Goal: Information Seeking & Learning: Find specific fact

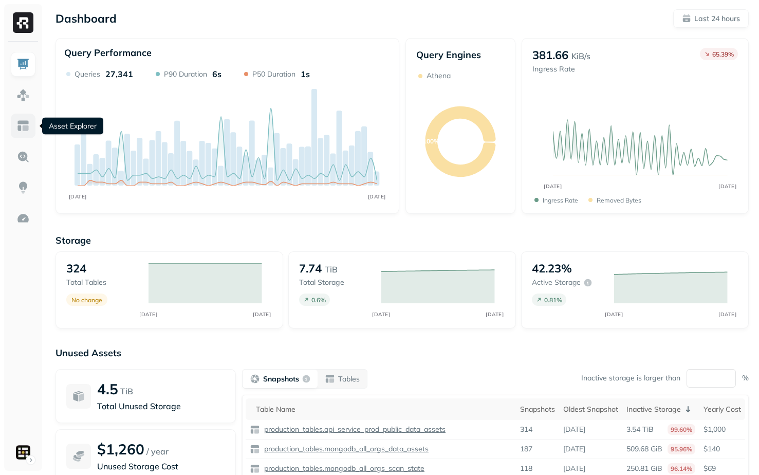
click at [18, 123] on img at bounding box center [22, 125] width 13 height 13
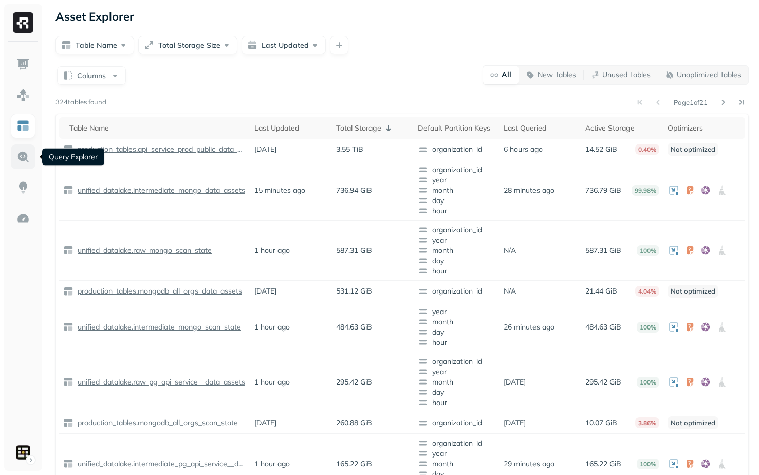
click at [32, 152] on link at bounding box center [23, 156] width 25 height 25
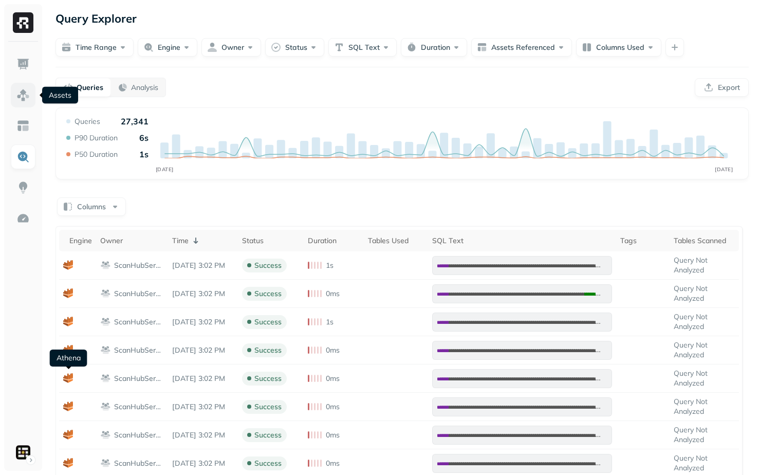
click at [18, 98] on img at bounding box center [22, 94] width 13 height 13
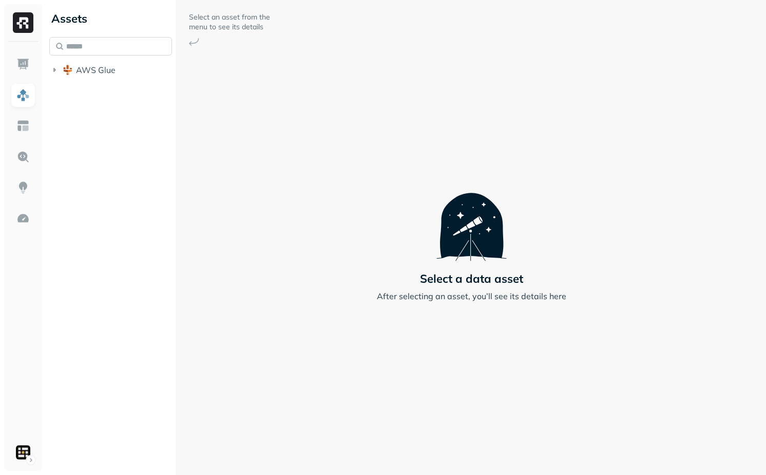
click at [118, 45] on input "text" at bounding box center [110, 46] width 123 height 18
paste input "**********"
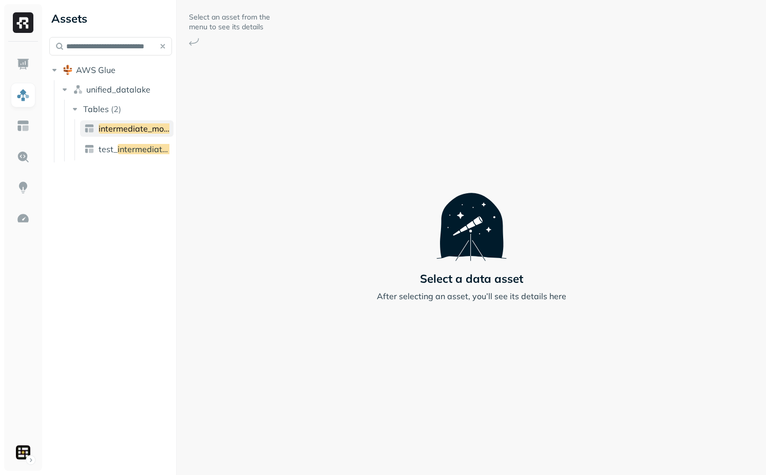
type input "**********"
click at [137, 126] on span "intermediate_mongo_data_assets" at bounding box center [164, 128] width 131 height 10
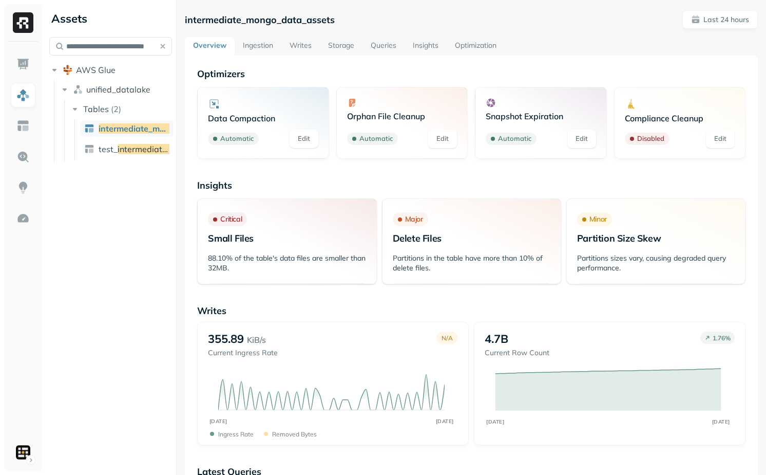
click at [261, 48] on link "Ingestion" at bounding box center [258, 46] width 47 height 18
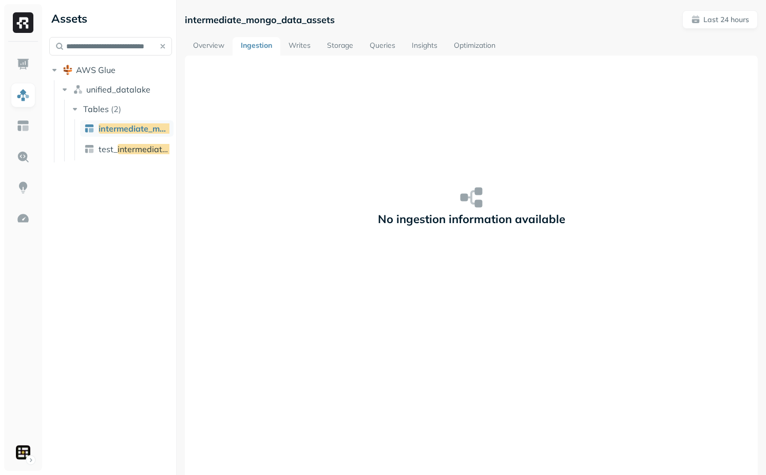
click at [307, 51] on link "Writes" at bounding box center [299, 46] width 39 height 18
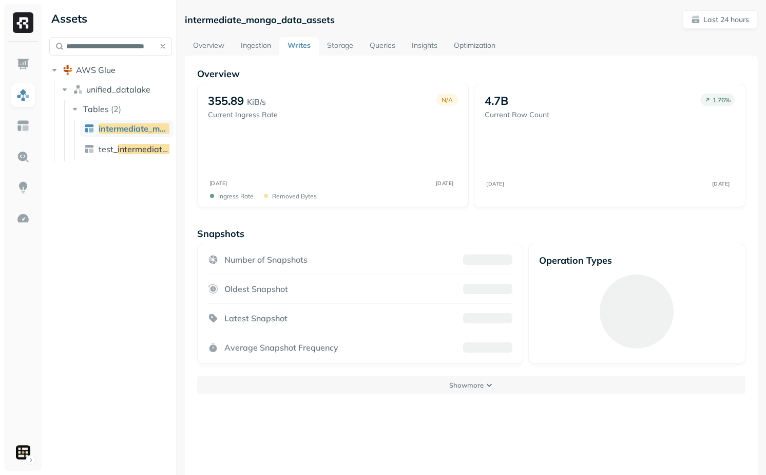
click at [343, 47] on link "Storage" at bounding box center [340, 46] width 43 height 18
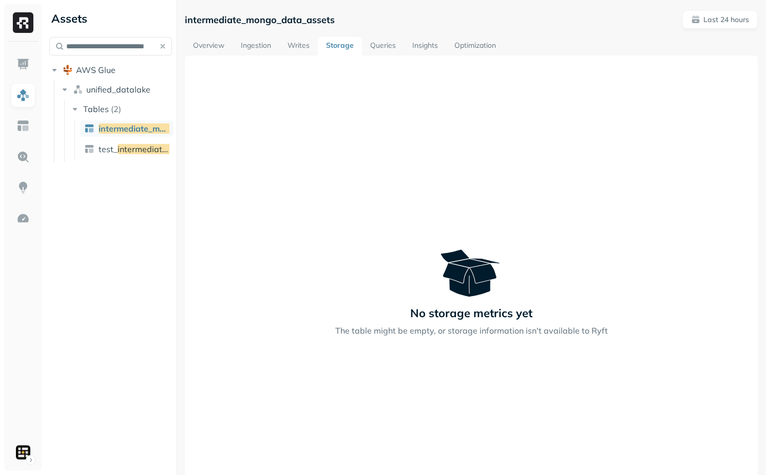
click at [383, 92] on div "No storage metrics yet The table might be empty, or storage information isn't a…" at bounding box center [471, 292] width 573 height 475
drag, startPoint x: 413, startPoint y: 330, endPoint x: 477, endPoint y: 330, distance: 63.2
click at [476, 330] on p "The table might be empty, or storage information isn't available to Ryft" at bounding box center [471, 330] width 273 height 12
click at [477, 330] on p "The table might be empty, or storage information isn't available to Ryft" at bounding box center [471, 330] width 273 height 12
click at [221, 50] on link "Overview" at bounding box center [209, 46] width 48 height 18
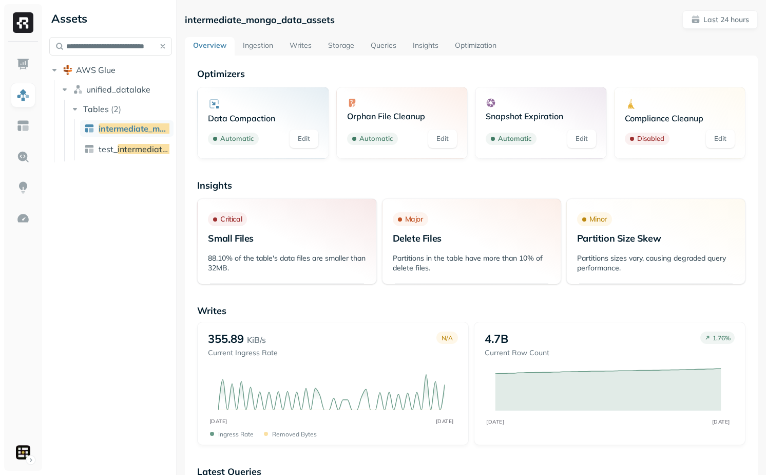
click at [337, 45] on link "Storage" at bounding box center [341, 46] width 43 height 18
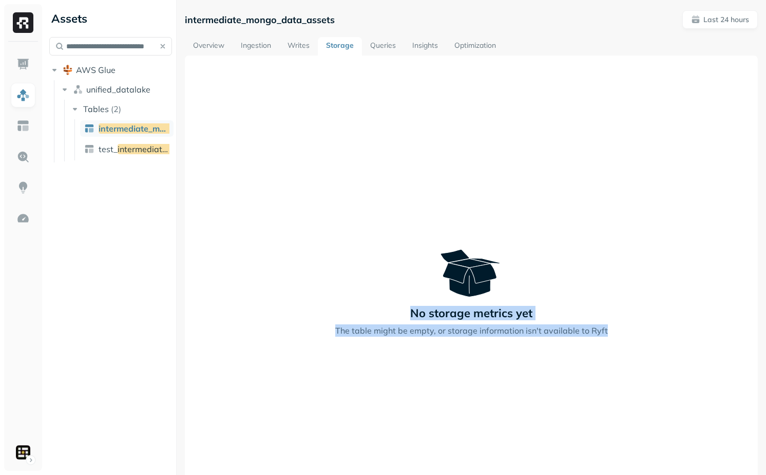
drag, startPoint x: 411, startPoint y: 280, endPoint x: 514, endPoint y: 369, distance: 136.2
click at [514, 369] on div "No storage metrics yet The table might be empty, or storage information isn't a…" at bounding box center [471, 292] width 573 height 475
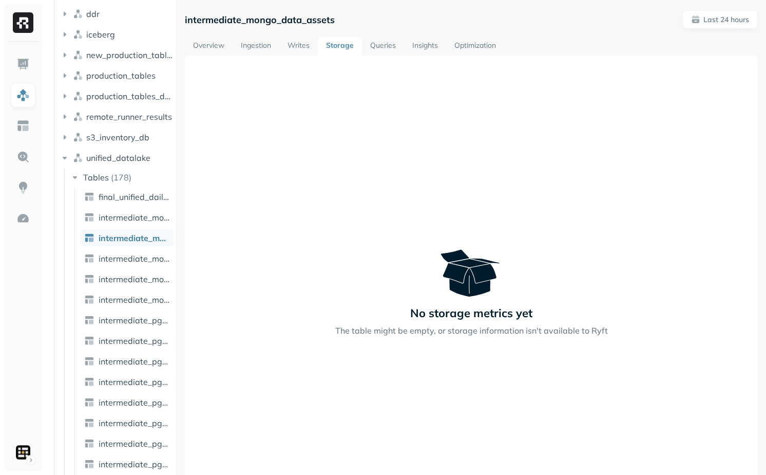
scroll to position [158, 0]
click at [287, 18] on p "intermediate_mongo_data_assets" at bounding box center [260, 20] width 150 height 12
copy p "intermediate_mongo_data_assets"
click at [198, 41] on link "Overview" at bounding box center [209, 46] width 48 height 18
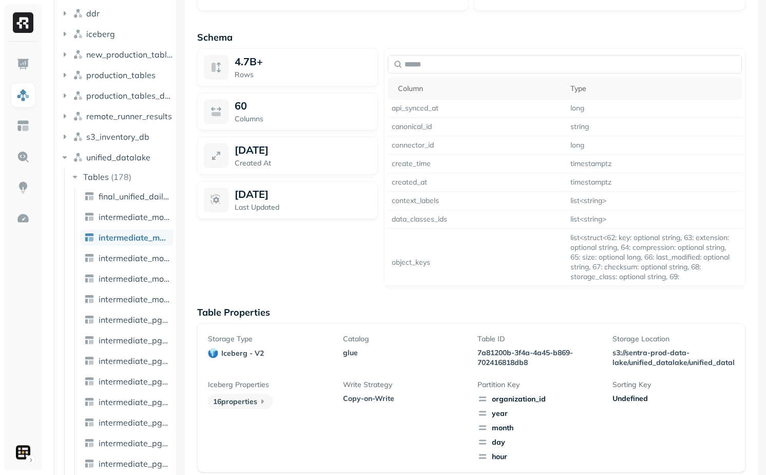
scroll to position [809, 0]
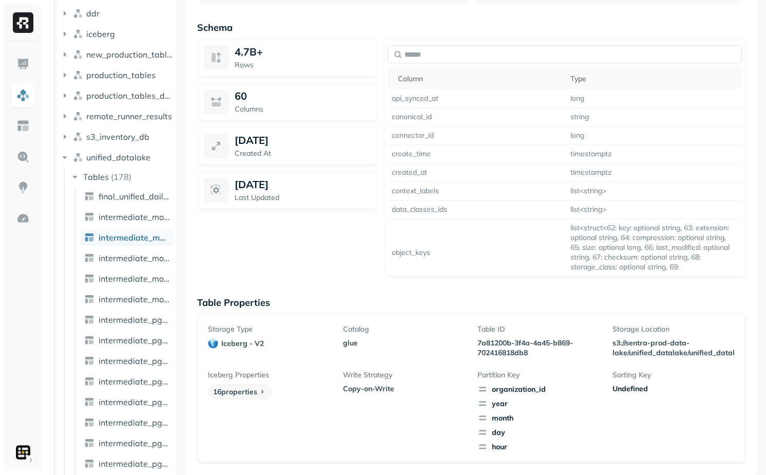
click at [510, 344] on p "7a81200b-3f4a-4a45-b869-702416818db8" at bounding box center [539, 348] width 122 height 20
copy p "7a81200b-3f4a-4a45-b869-702416818db8"
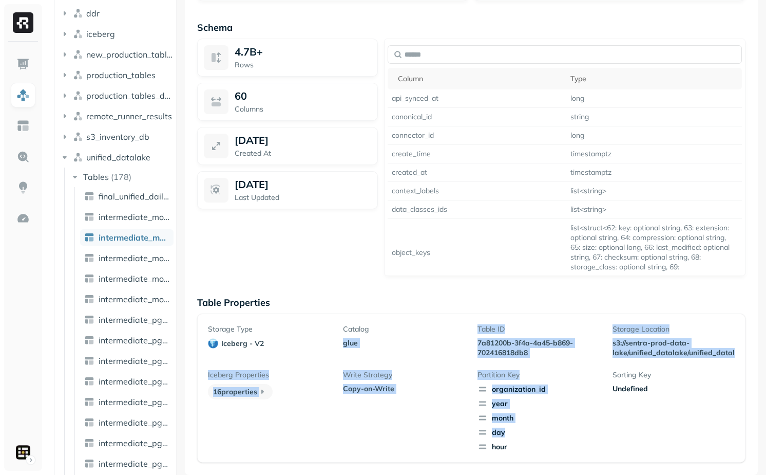
drag, startPoint x: 465, startPoint y: 333, endPoint x: 536, endPoint y: 449, distance: 135.7
click at [536, 450] on div "Storage Type iceberg - v2 Catalog glue Table ID 7a81200b-3f4a-4a45-b869-7024168…" at bounding box center [471, 387] width 527 height 127
click at [536, 449] on span "hour" at bounding box center [539, 446] width 122 height 10
drag, startPoint x: 533, startPoint y: 449, endPoint x: 504, endPoint y: 335, distance: 117.1
click at [503, 335] on div "Storage Type iceberg - v2 Catalog glue Table ID 7a81200b-3f4a-4a45-b869-7024168…" at bounding box center [471, 387] width 527 height 127
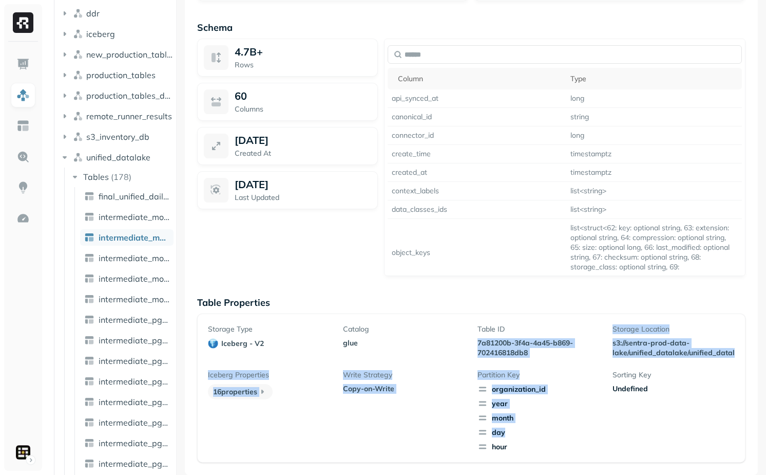
click at [504, 335] on div "Table ID 7a81200b-3f4a-4a45-b869-702416818db8" at bounding box center [539, 340] width 122 height 33
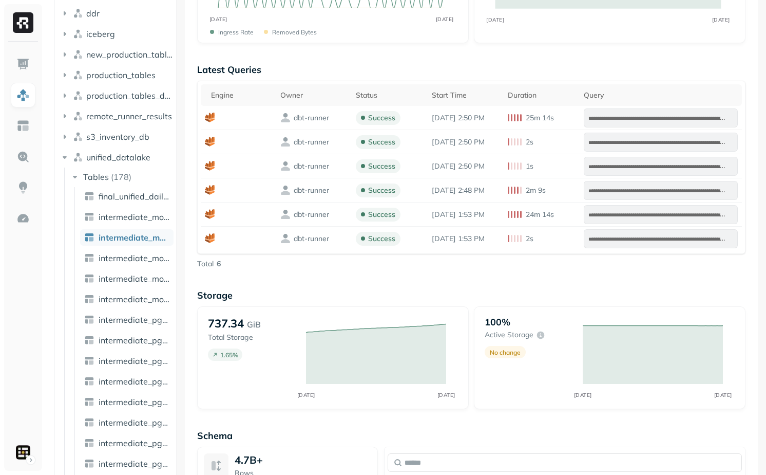
scroll to position [0, 0]
